Goal: Transaction & Acquisition: Purchase product/service

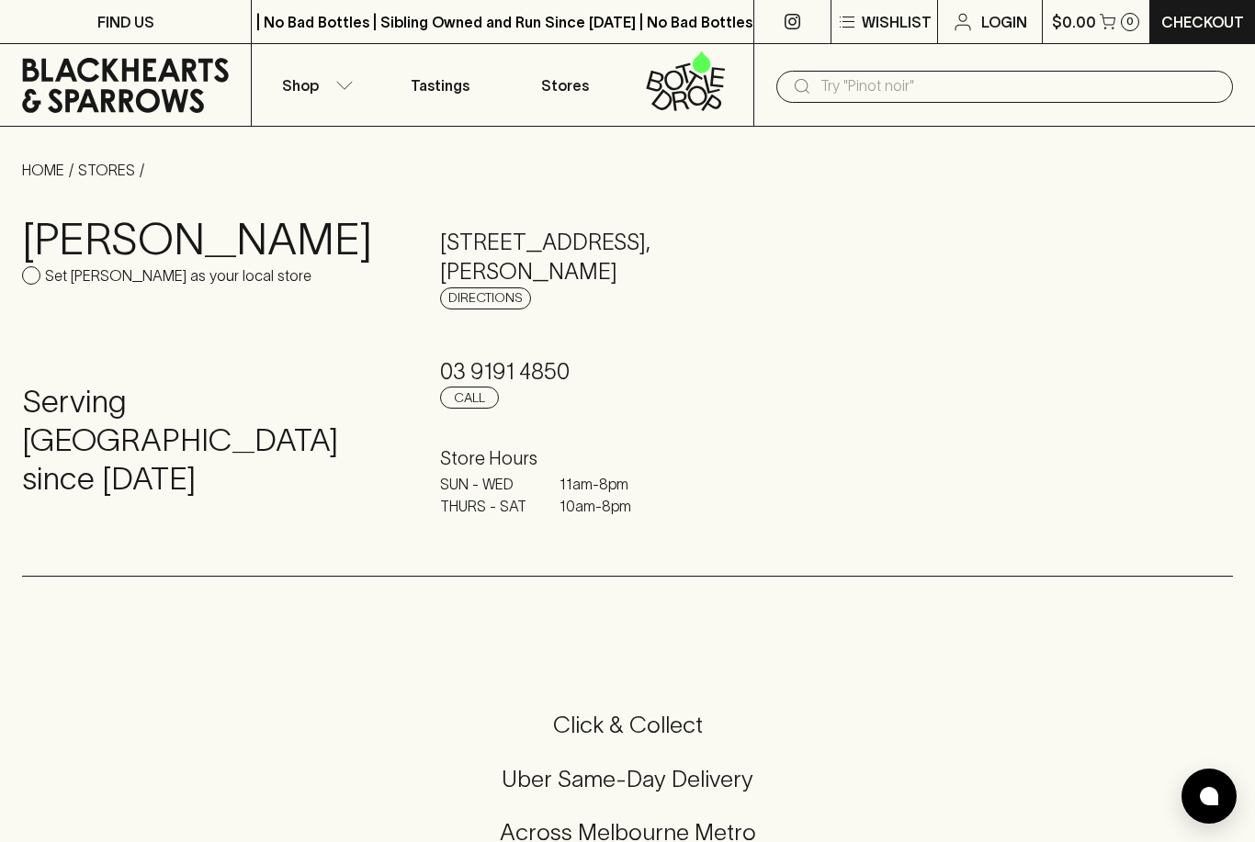
click at [332, 93] on button "Shop" at bounding box center [314, 85] width 125 height 82
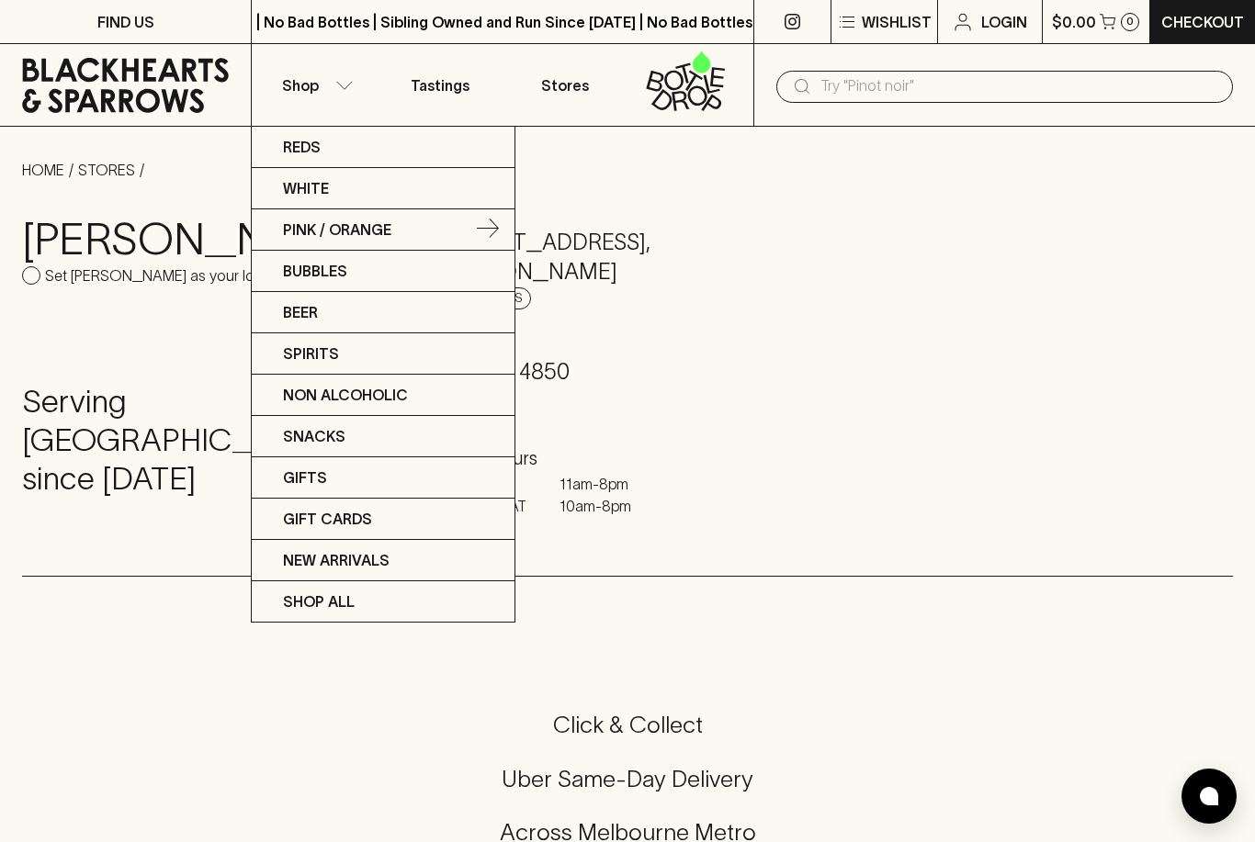
click at [391, 227] on p "Pink / Orange" at bounding box center [337, 230] width 108 height 22
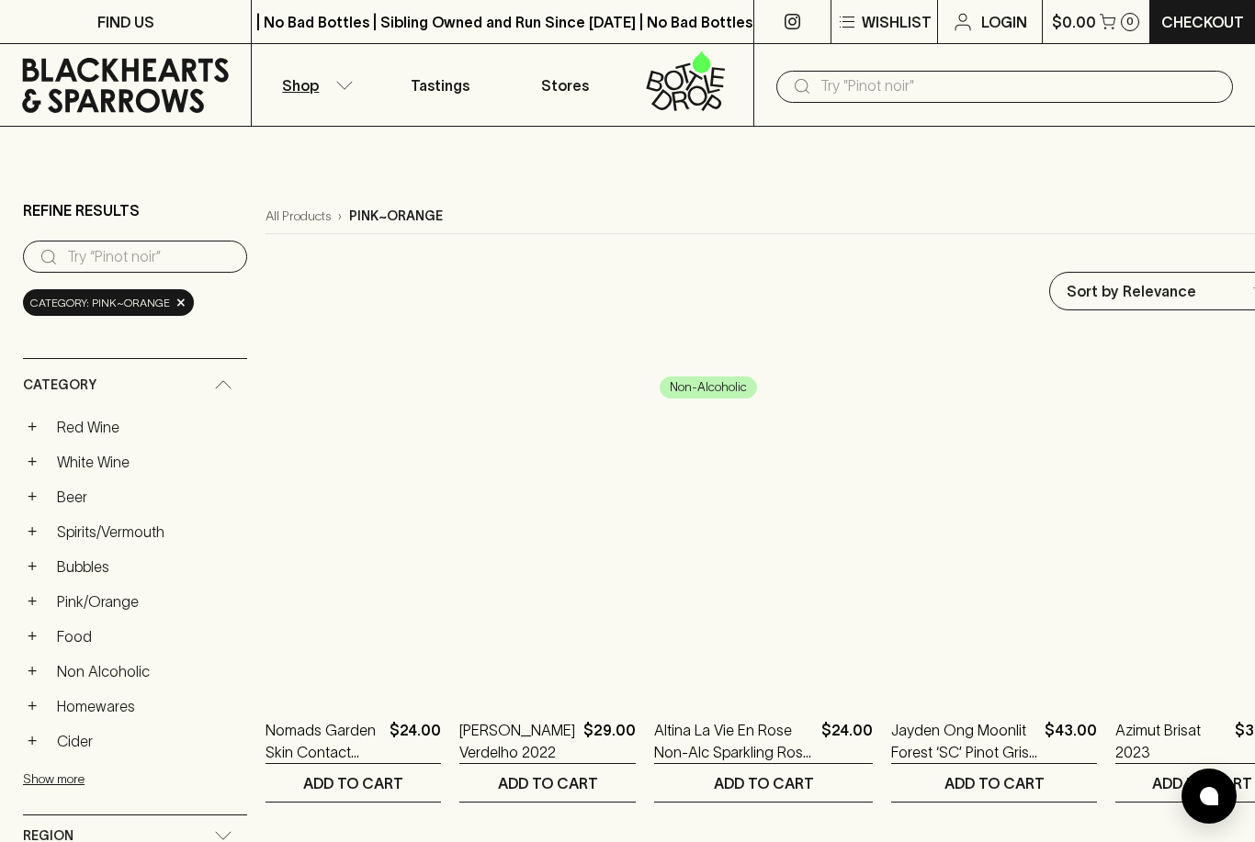
click at [1161, 648] on img at bounding box center [1201, 531] width 173 height 322
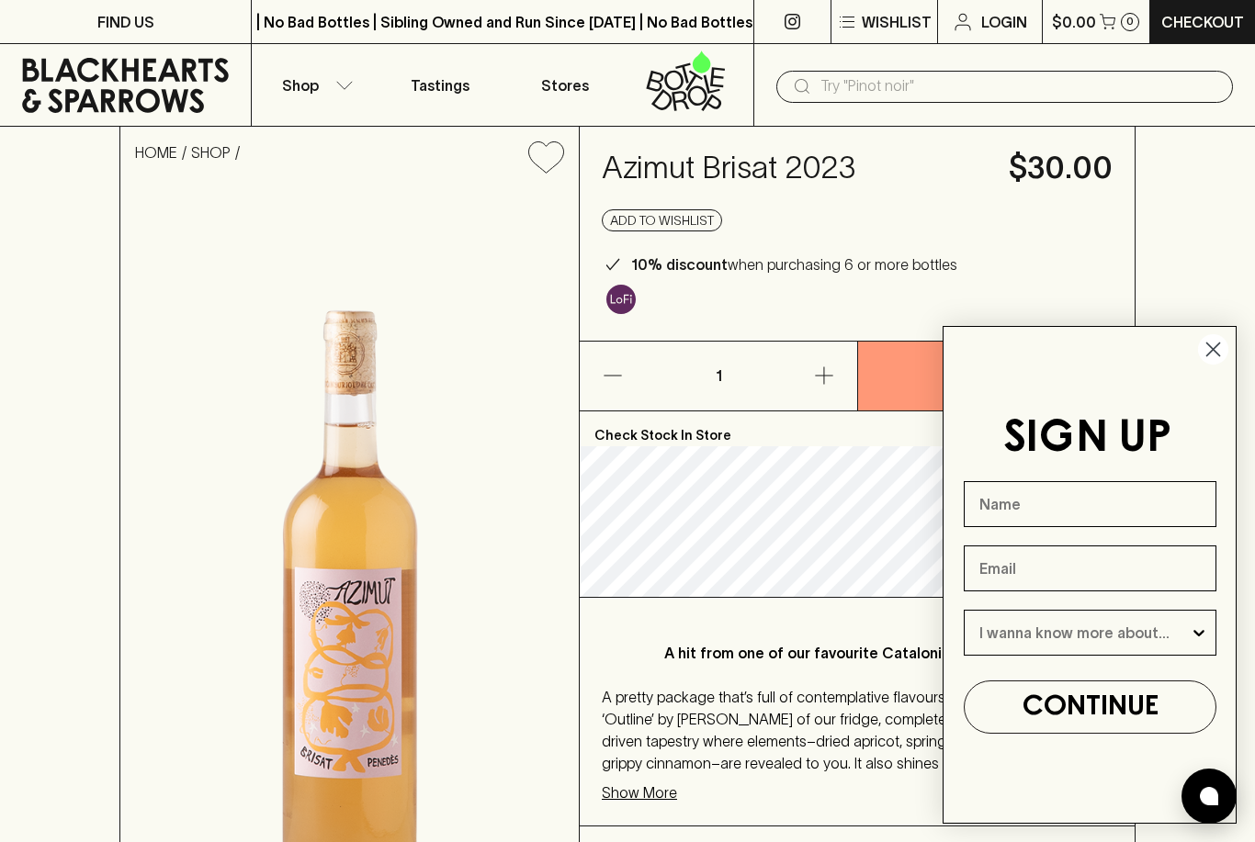
click at [347, 84] on icon "button" at bounding box center [344, 85] width 18 height 9
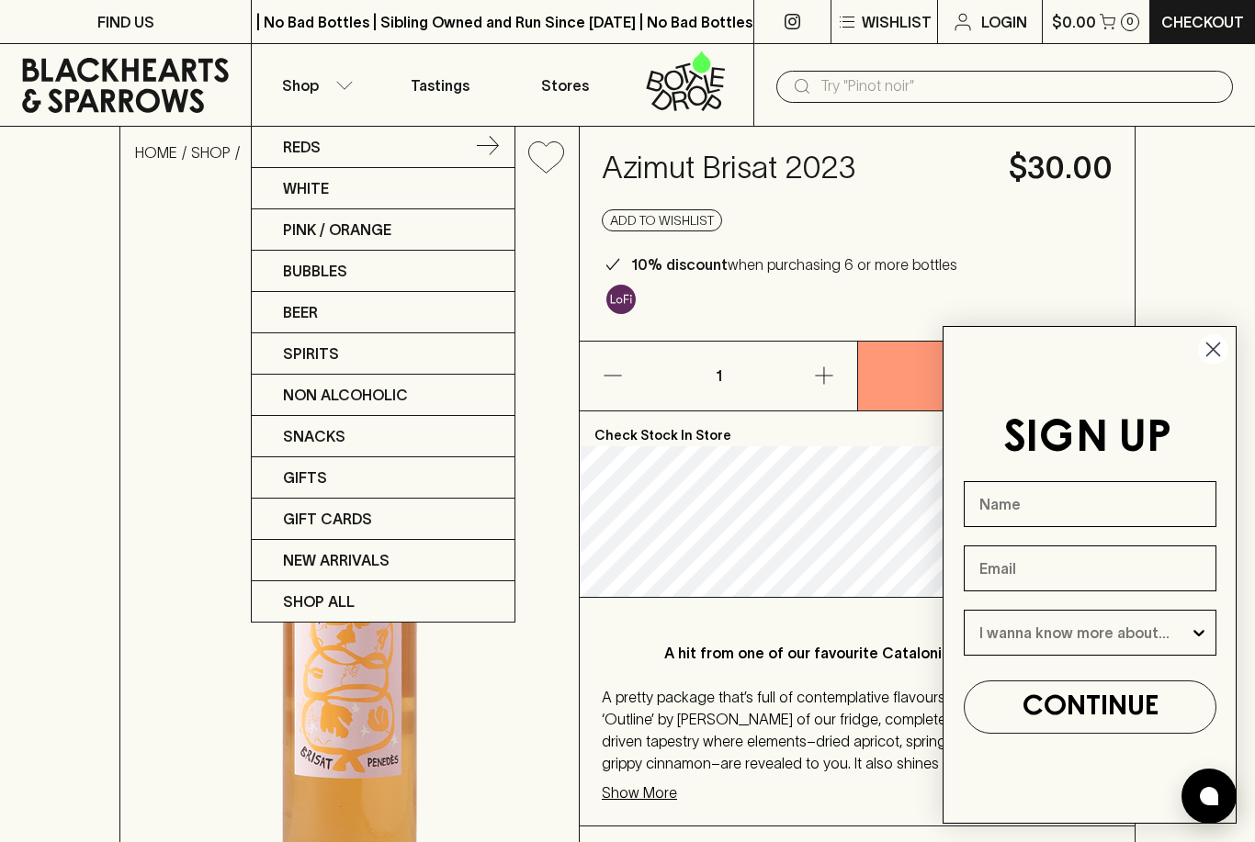
click at [350, 144] on link "Reds" at bounding box center [383, 147] width 263 height 41
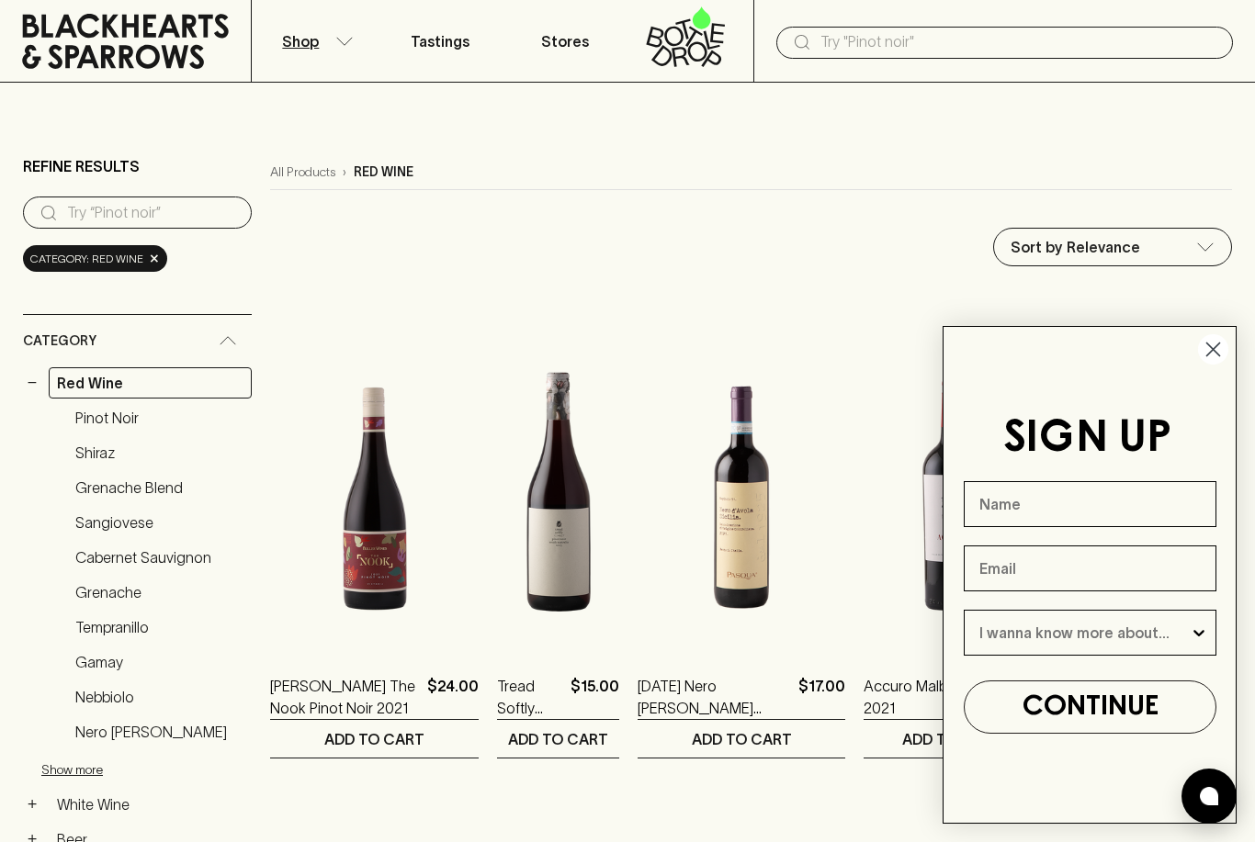
scroll to position [47, 0]
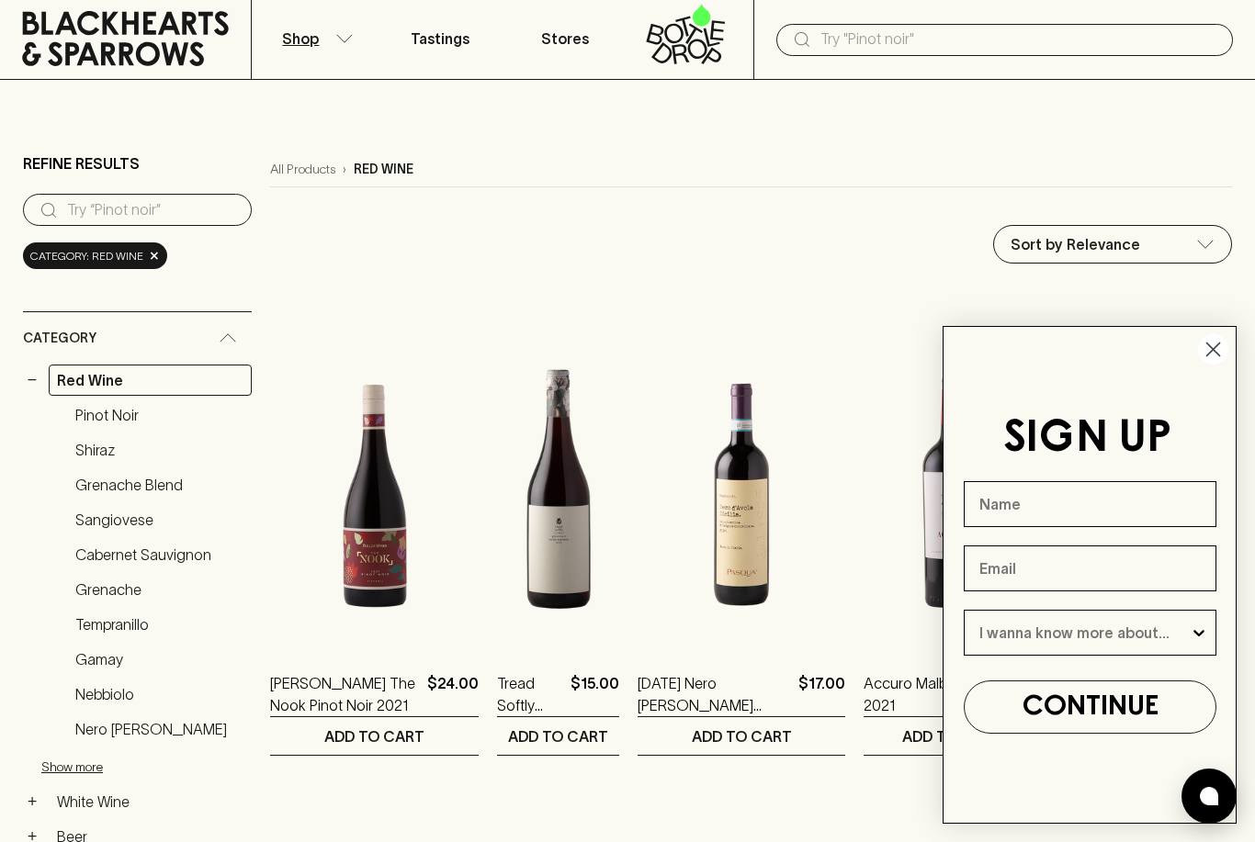
click at [179, 211] on input "search" at bounding box center [152, 210] width 170 height 29
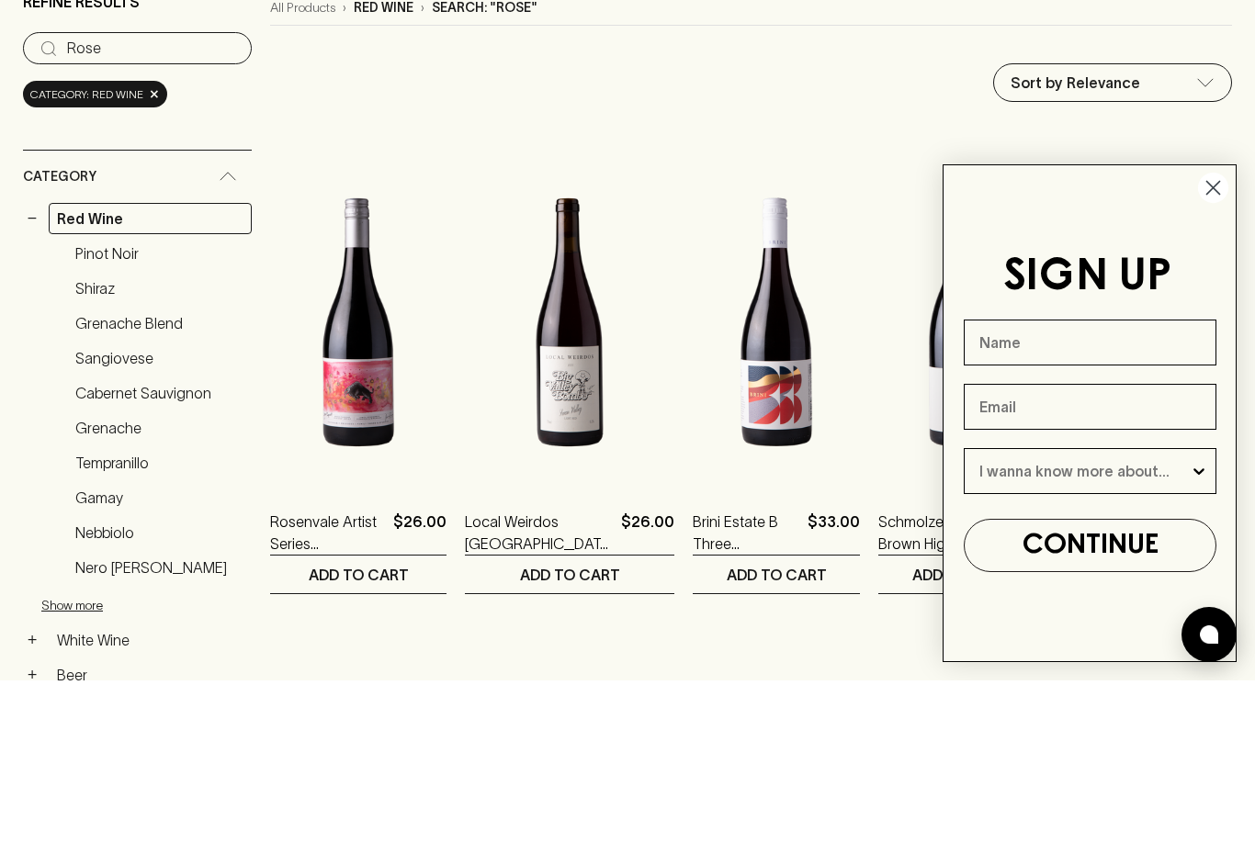
type input "Rose"
click at [1226, 334] on circle "Close dialog" at bounding box center [1213, 349] width 30 height 30
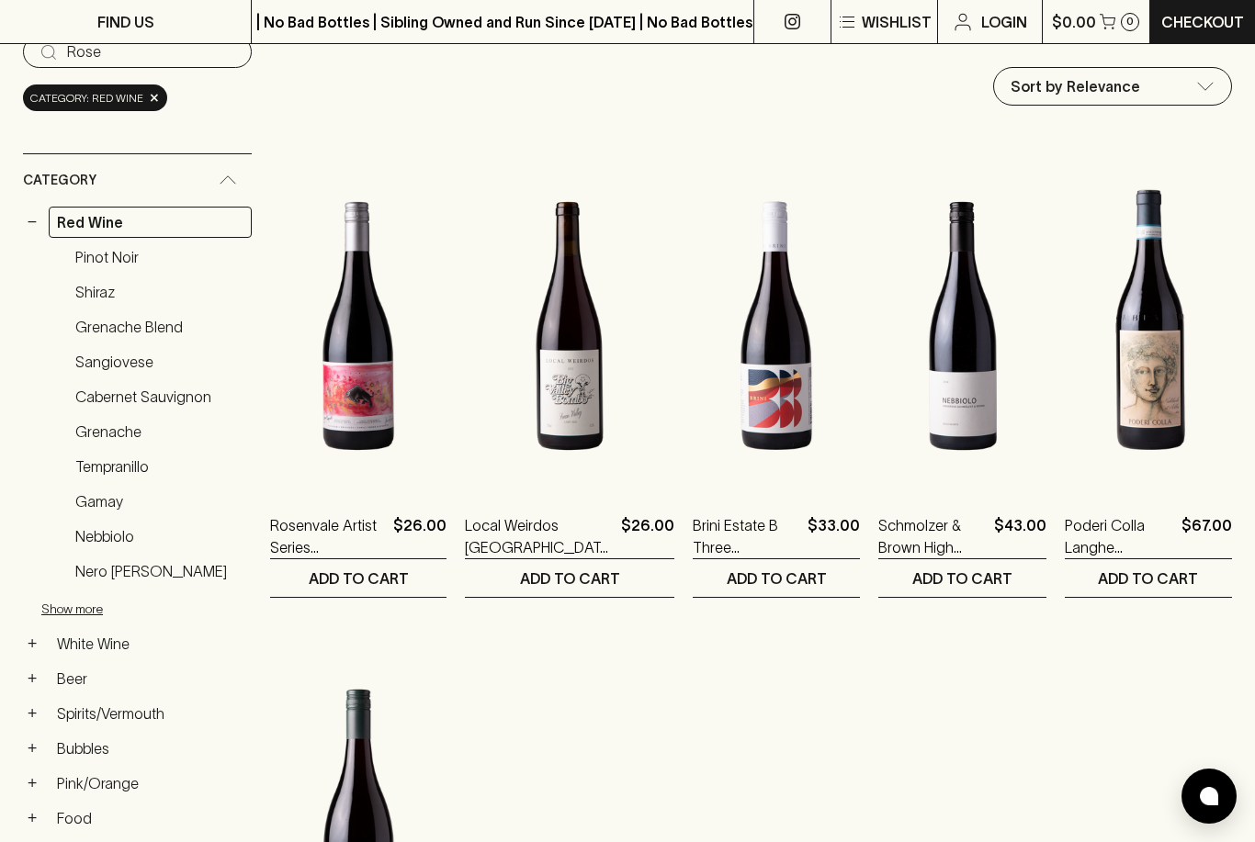
scroll to position [204, 0]
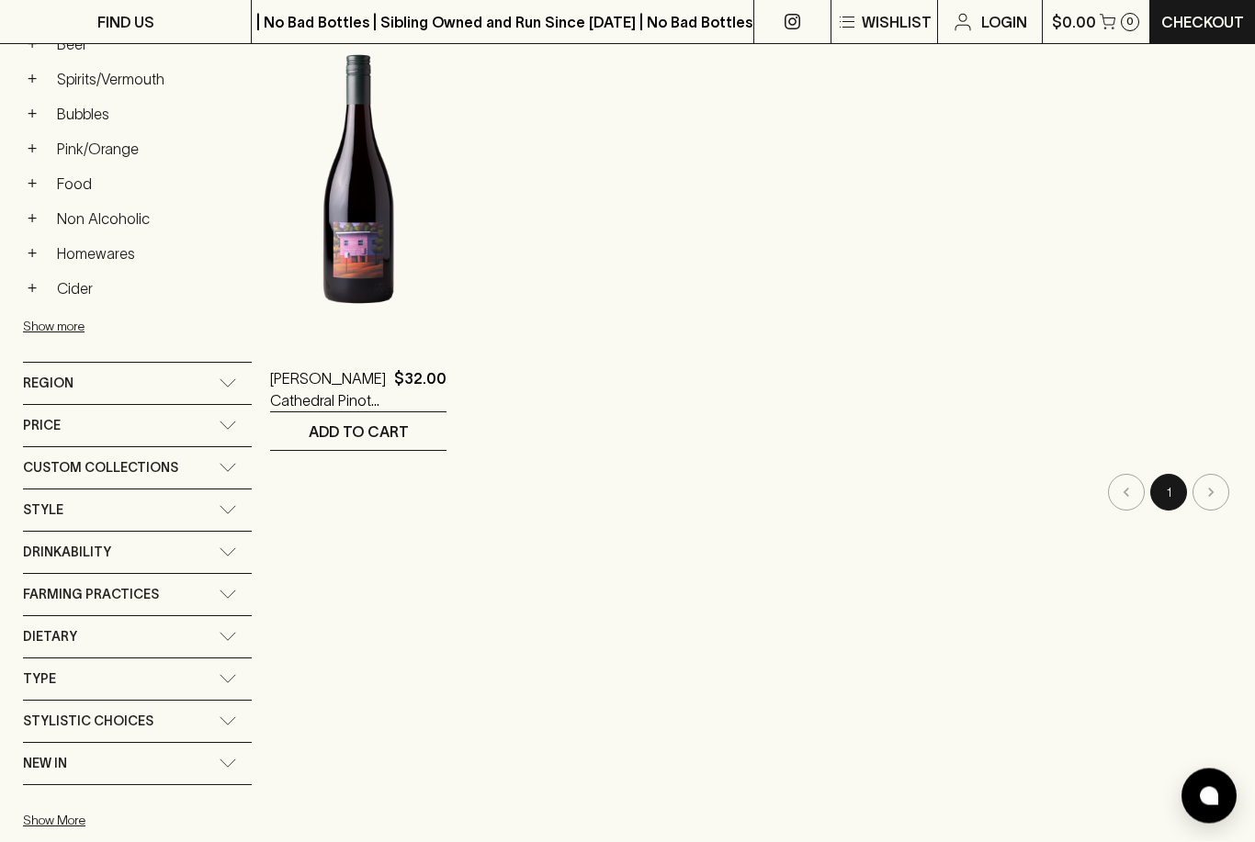
click at [237, 383] on icon at bounding box center [228, 383] width 18 height 9
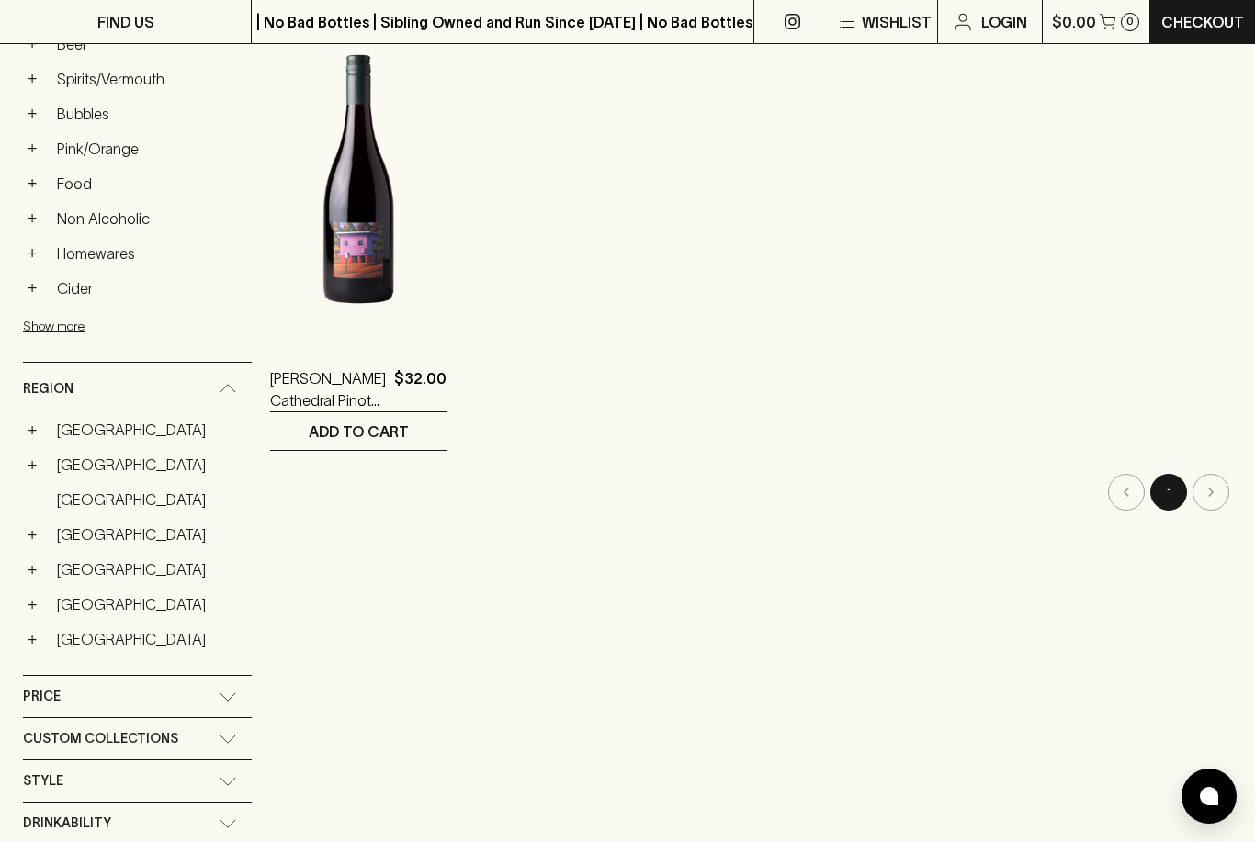
click at [85, 538] on link "[GEOGRAPHIC_DATA]" at bounding box center [150, 534] width 203 height 31
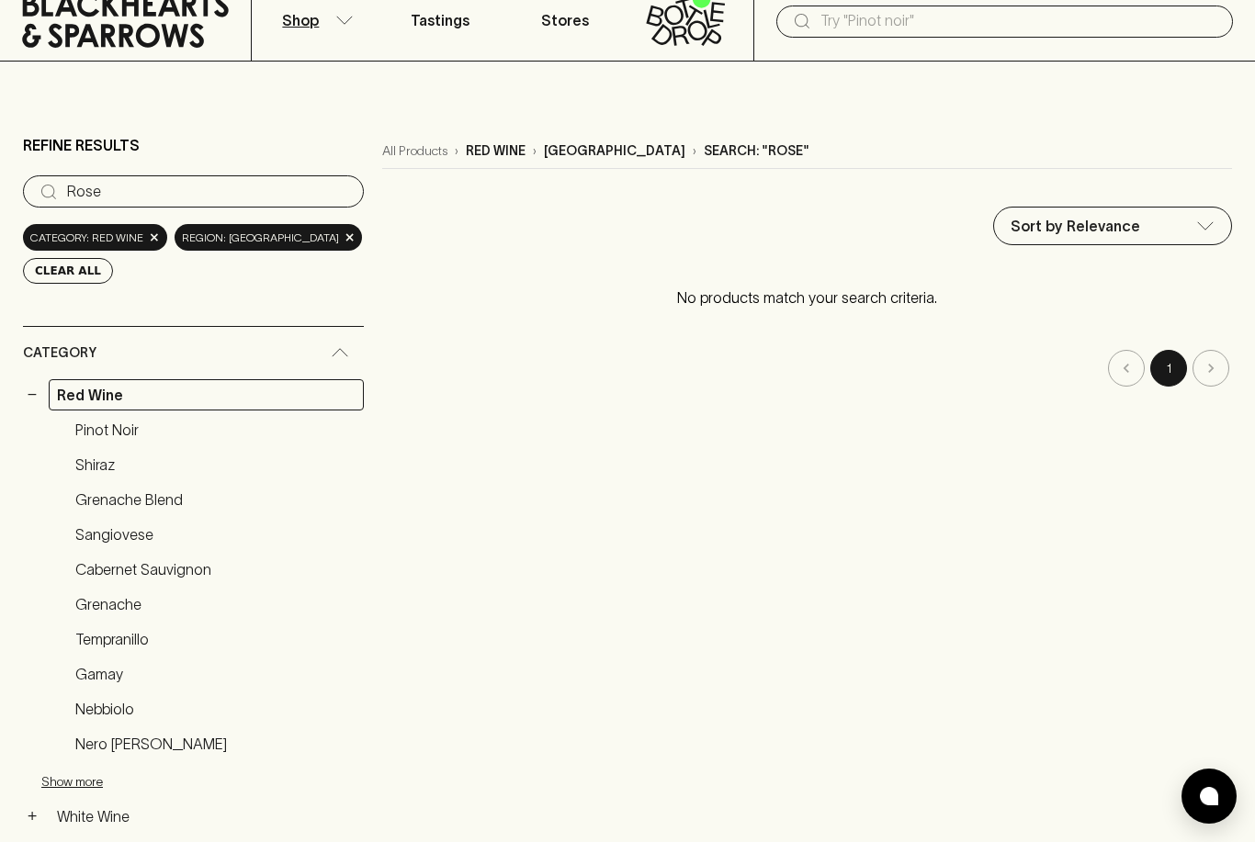
scroll to position [64, 0]
click at [138, 537] on link "Sangiovese" at bounding box center [215, 535] width 297 height 31
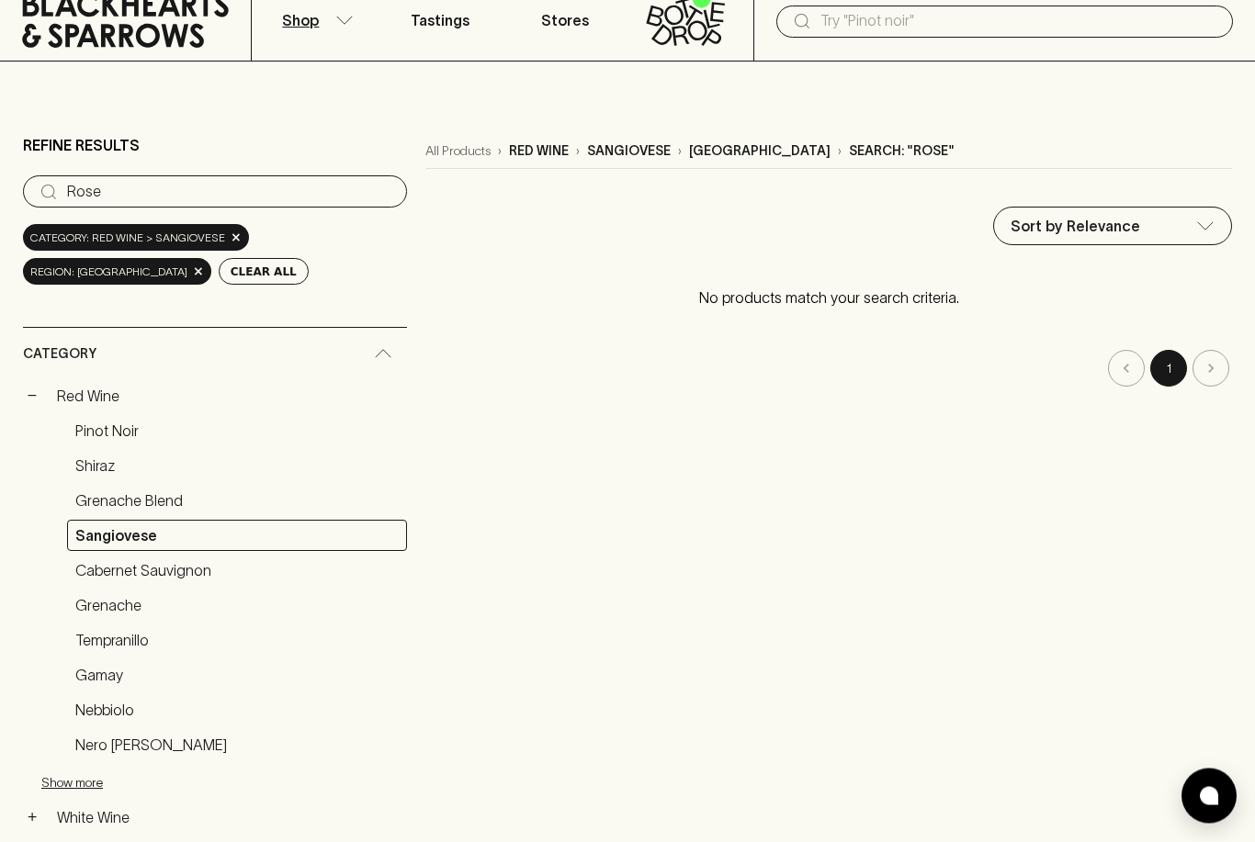
scroll to position [65, 0]
click at [201, 232] on span "Category: red wine > sangiovese" at bounding box center [127, 238] width 195 height 18
click at [219, 273] on button "Clear All" at bounding box center [264, 271] width 90 height 27
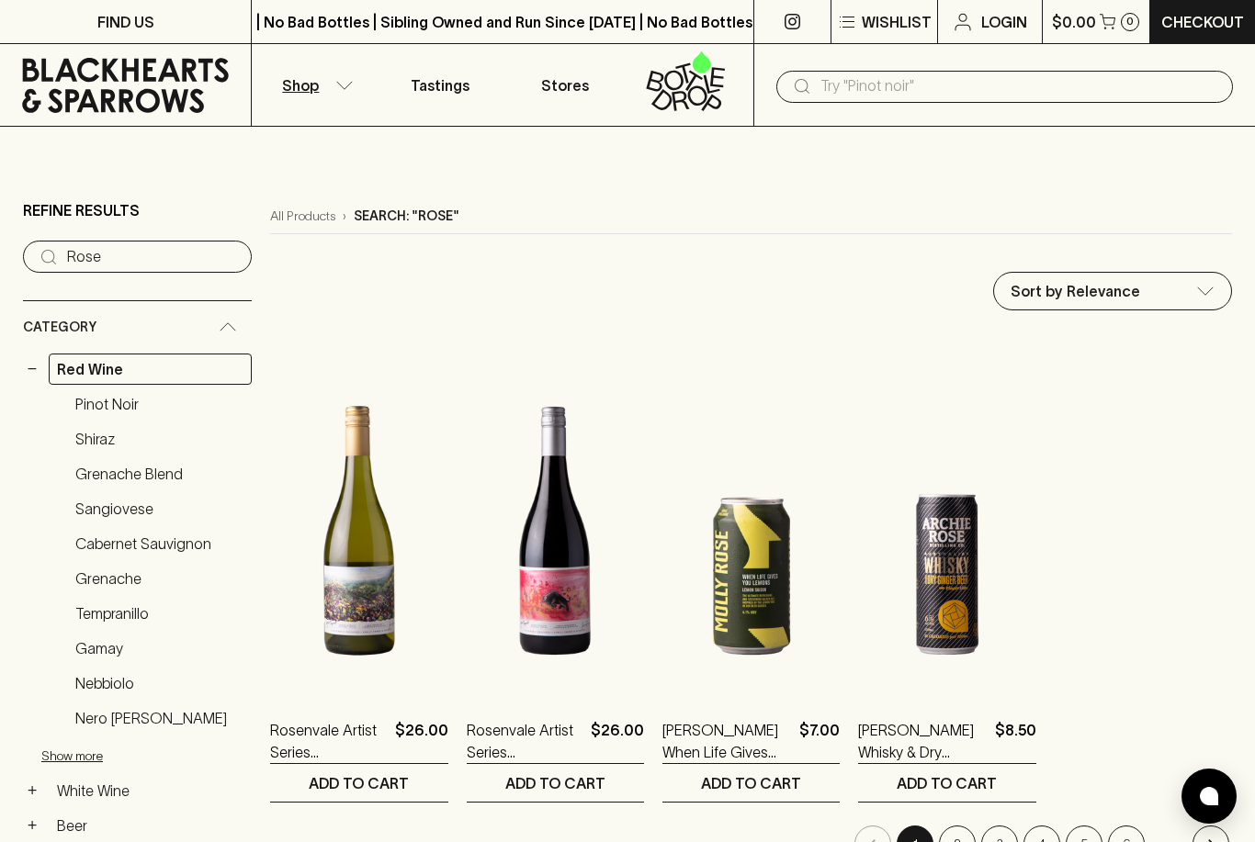
click at [875, 84] on input "text" at bounding box center [1019, 86] width 398 height 29
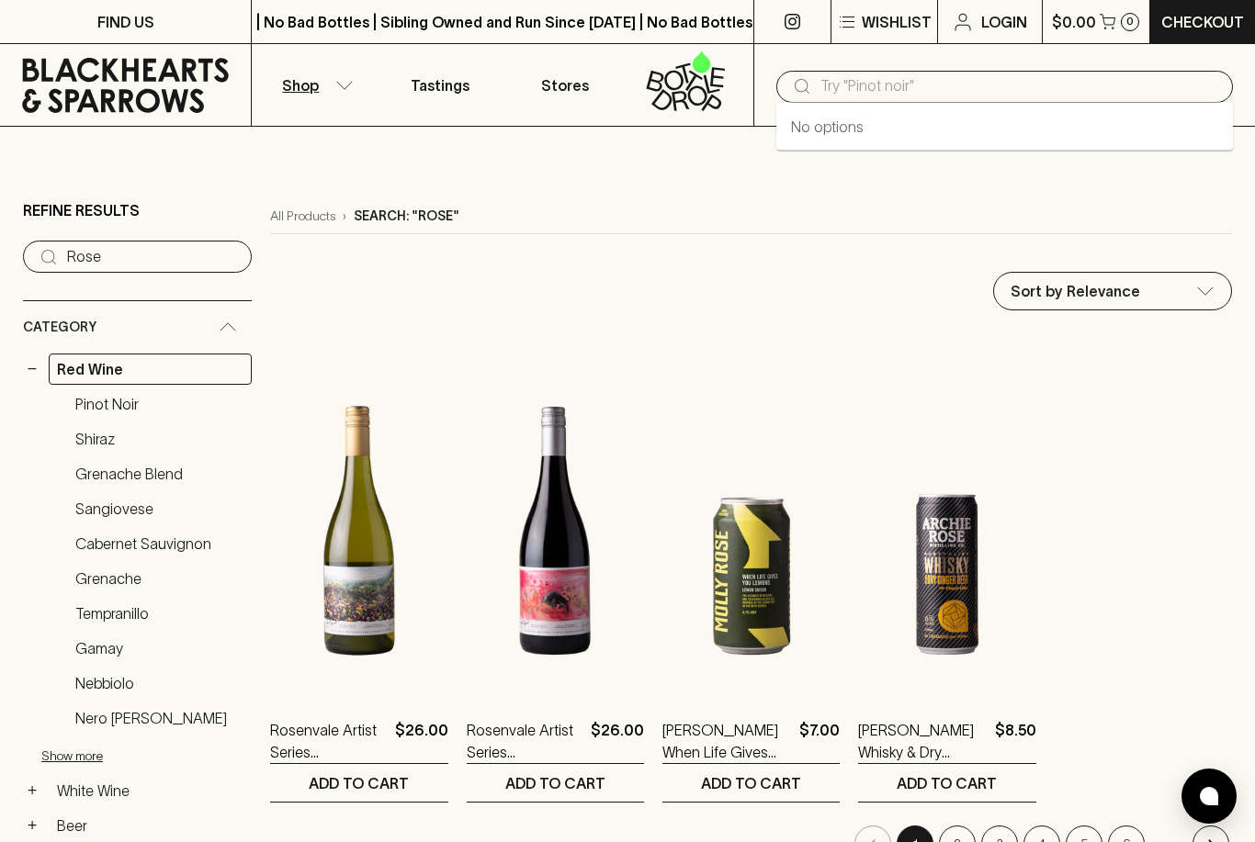
click at [866, 96] on input "text" at bounding box center [1019, 86] width 398 height 29
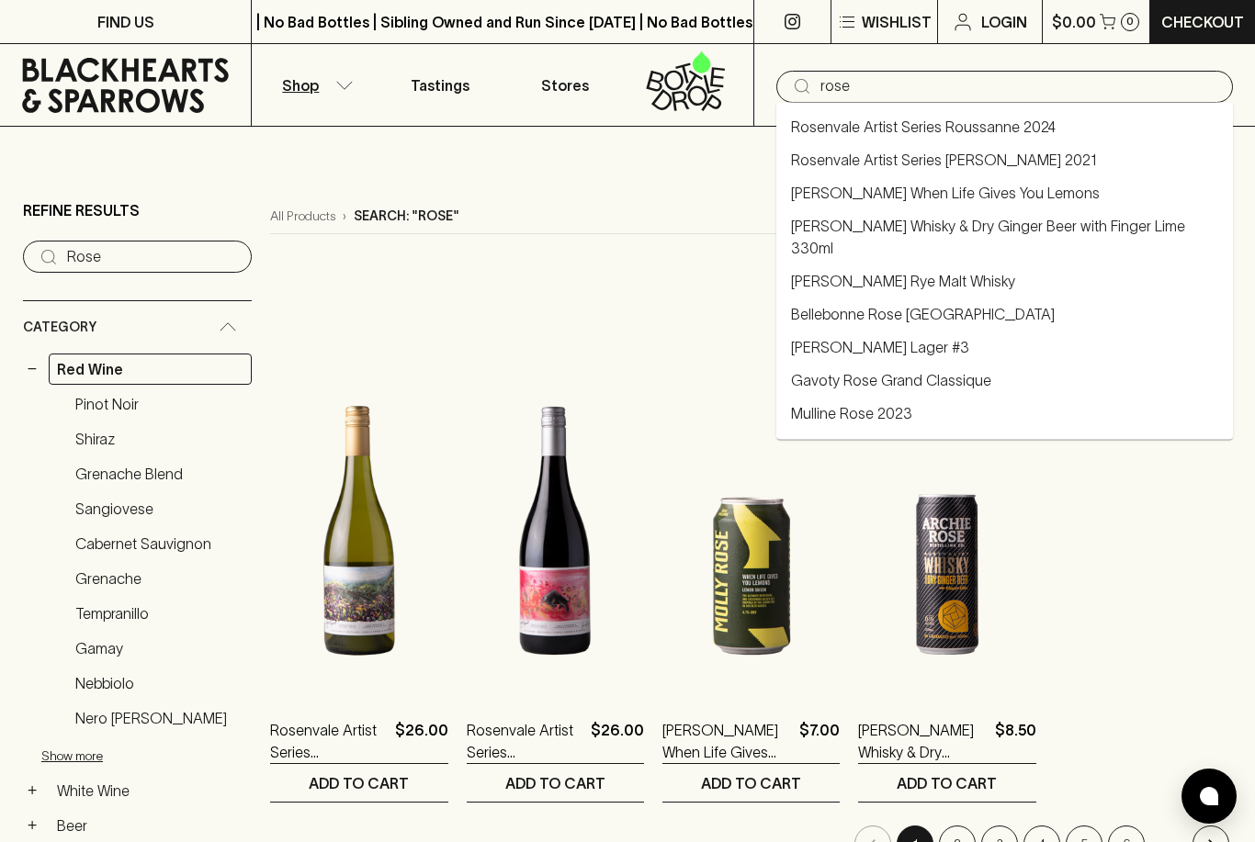
type input "[PERSON_NAME]"
